Goal: Obtain resource: Obtain resource

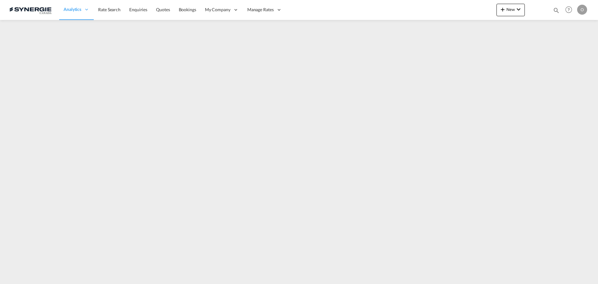
click at [559, 10] on md-icon "icon-magnify" at bounding box center [556, 10] width 7 height 7
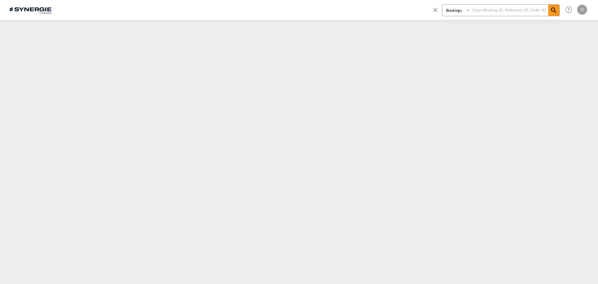
click at [465, 10] on select "Bookings Quotes Enquiries" at bounding box center [457, 10] width 30 height 11
select select "Quotes"
click at [442, 5] on select "Bookings Quotes Enquiries" at bounding box center [457, 10] width 30 height 11
click at [496, 12] on input at bounding box center [510, 10] width 78 height 11
paste input "SYC000014437"
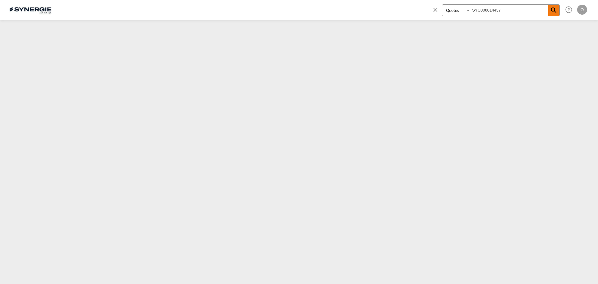
type input "SYC000014437"
click at [554, 9] on md-icon "icon-magnify" at bounding box center [553, 10] width 7 height 7
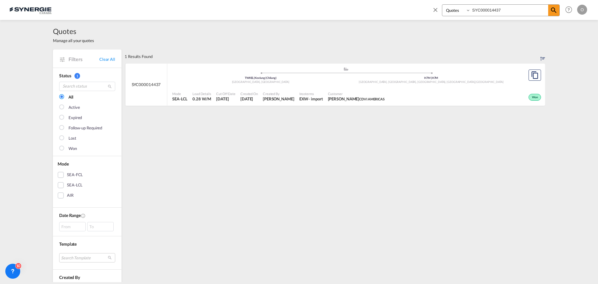
click at [351, 100] on span "[PERSON_NAME] CDVI AMERICAS" at bounding box center [356, 99] width 57 height 6
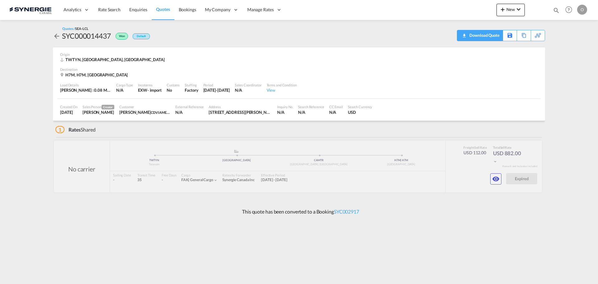
click at [493, 36] on div "Download Quote" at bounding box center [484, 35] width 32 height 10
click at [500, 179] on button "button" at bounding box center [495, 178] width 11 height 11
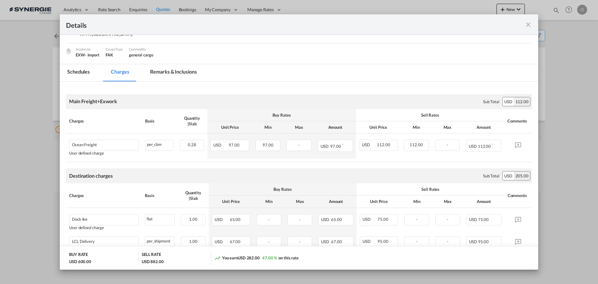
scroll to position [93, 0]
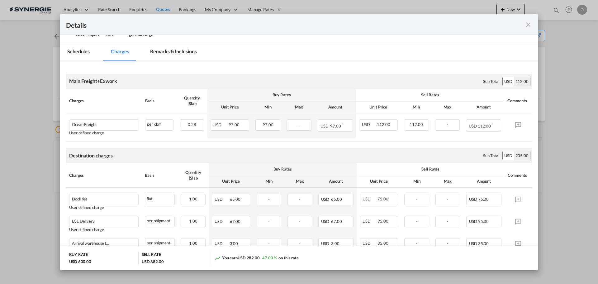
click at [175, 51] on md-tab-item "Remarks & Inclusions" at bounding box center [173, 52] width 61 height 17
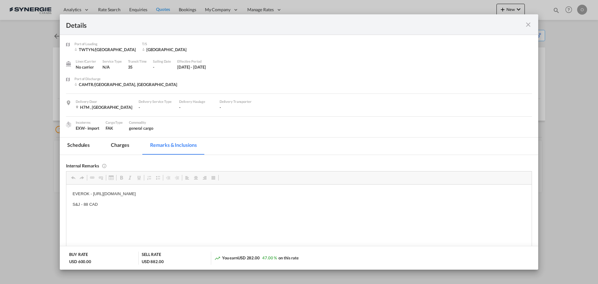
scroll to position [0, 0]
drag, startPoint x: 117, startPoint y: 145, endPoint x: 156, endPoint y: 153, distance: 39.5
click at [117, 145] on md-tab-item "Charges" at bounding box center [119, 145] width 33 height 17
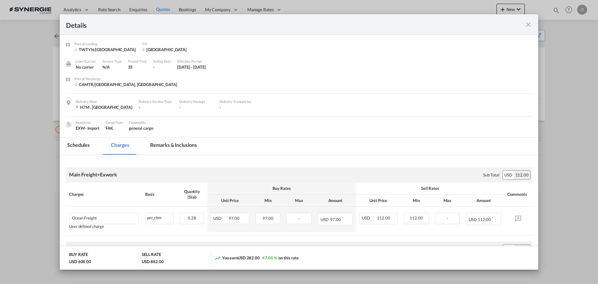
click at [189, 146] on md-tab-item "Remarks & Inclusions" at bounding box center [173, 145] width 61 height 17
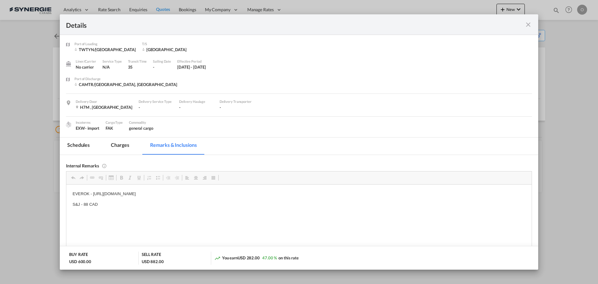
click at [121, 144] on md-tab-item "Charges" at bounding box center [119, 145] width 33 height 17
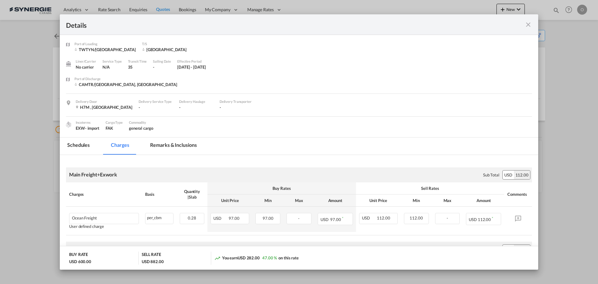
click at [174, 149] on md-tab-item "Remarks & Inclusions" at bounding box center [173, 145] width 61 height 17
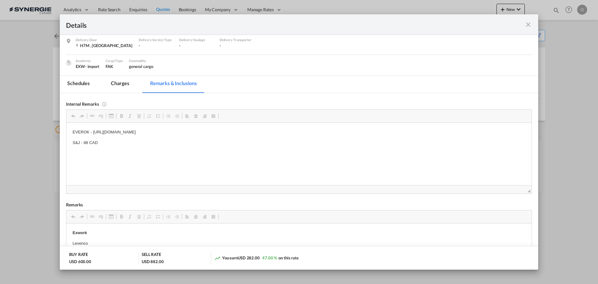
scroll to position [62, 0]
drag, startPoint x: 93, startPoint y: 130, endPoint x: 180, endPoint y: 130, distance: 86.9
drag, startPoint x: 93, startPoint y: 131, endPoint x: 257, endPoint y: 131, distance: 164.2
click at [257, 131] on p "EVEROK - https://app.frontapp.com/open/cnv_qb9etxr?key=ezeWbWZ9iV2m5X5lW1L-do4K…" at bounding box center [299, 131] width 453 height 7
copy p "https://app.frontapp.com/open/cnv_qb9etxr?key=ezeWbWZ9iV2m5X5lW1L-do4K2Zn-zZwp"
